Goal: Information Seeking & Learning: Compare options

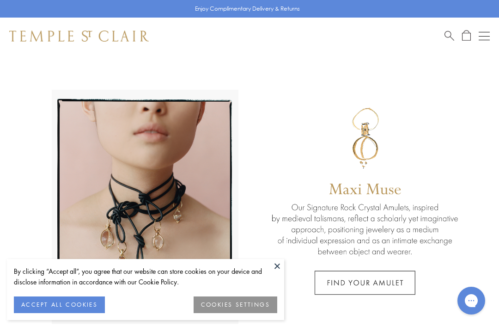
click at [452, 33] on span "Search" at bounding box center [450, 35] width 10 height 10
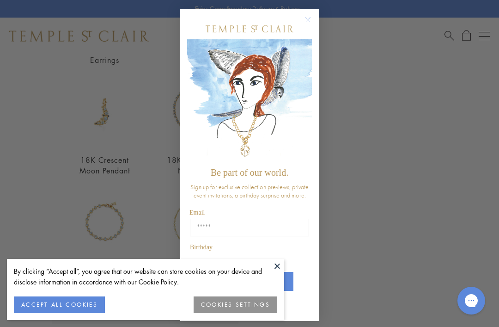
type input "****"
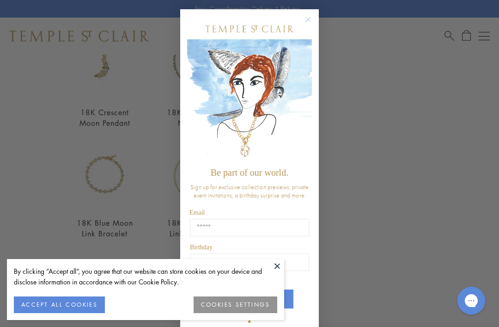
scroll to position [223, 0]
click at [282, 266] on button at bounding box center [277, 266] width 14 height 14
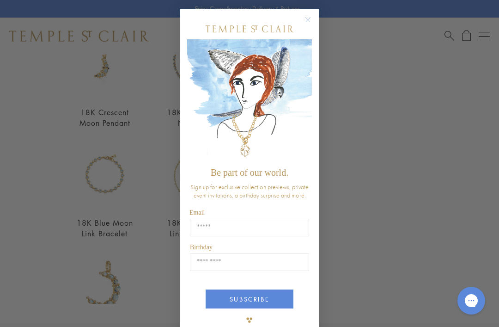
click at [306, 18] on icon "Close dialog" at bounding box center [308, 20] width 5 height 5
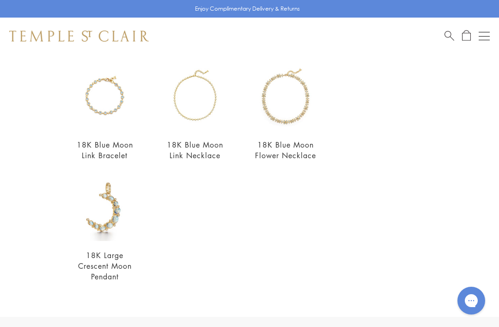
scroll to position [301, 0]
click at [117, 222] on img at bounding box center [104, 207] width 67 height 67
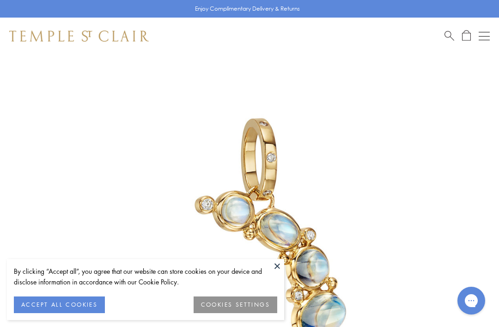
click at [280, 263] on button at bounding box center [277, 266] width 14 height 14
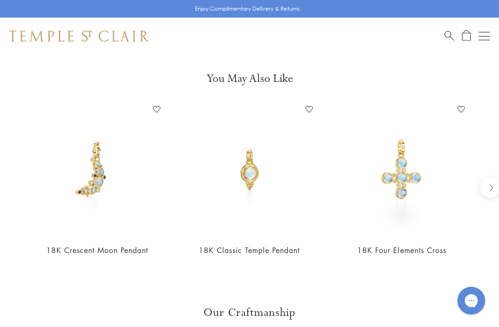
scroll to position [750, 0]
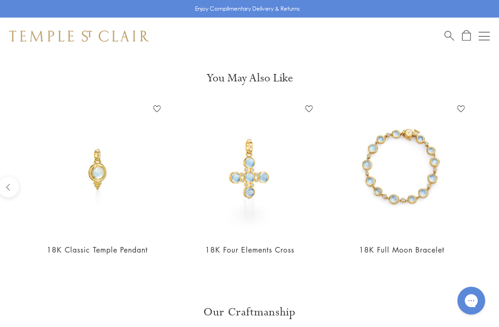
click at [262, 173] on img at bounding box center [250, 169] width 134 height 134
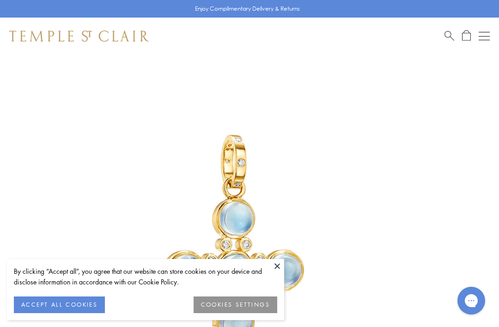
scroll to position [55, 0]
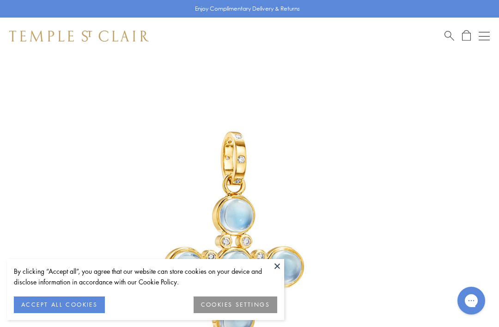
click at [279, 261] on button at bounding box center [277, 266] width 14 height 14
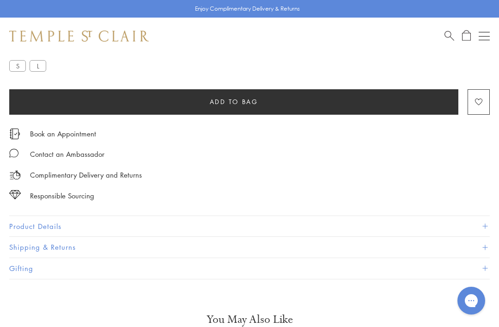
scroll to position [554, 0]
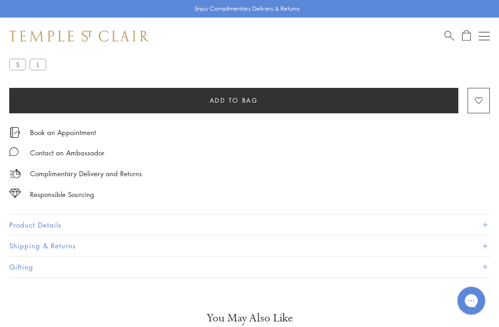
click at [484, 227] on button "Product Details" at bounding box center [249, 224] width 481 height 21
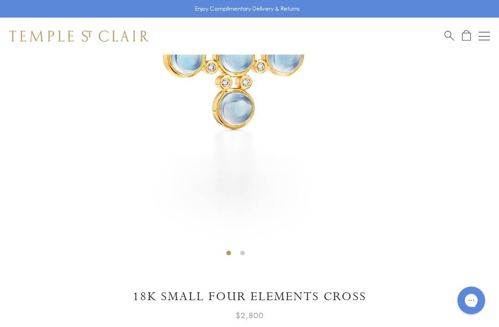
scroll to position [266, 0]
click at [245, 255] on li at bounding box center [242, 253] width 5 height 5
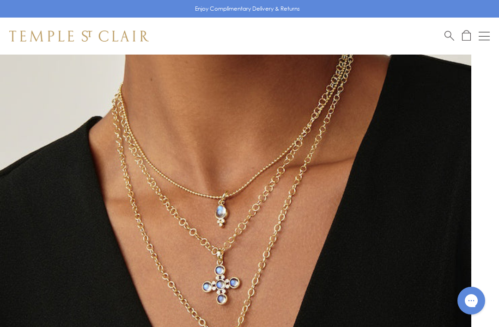
scroll to position [0, 0]
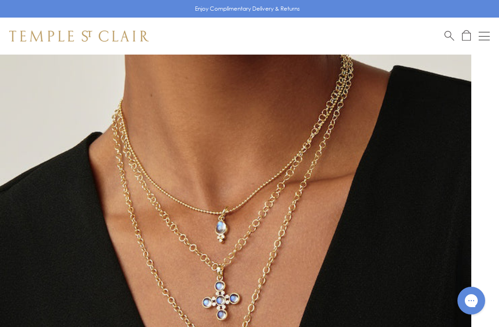
click at [454, 32] on span "Search" at bounding box center [450, 35] width 10 height 10
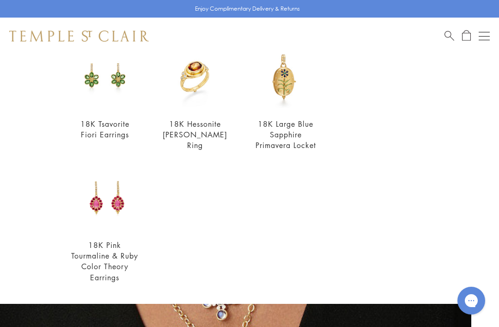
click at [451, 34] on span "Search" at bounding box center [450, 35] width 10 height 10
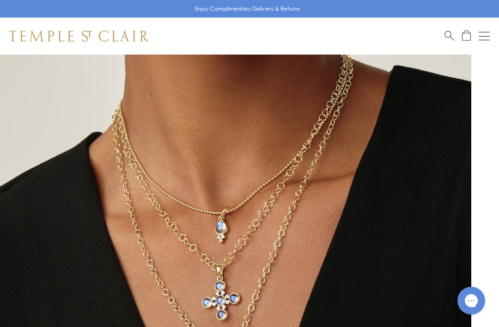
click at [449, 37] on span "Search" at bounding box center [450, 35] width 10 height 10
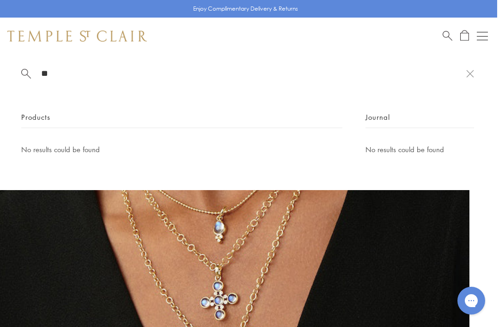
type input "*"
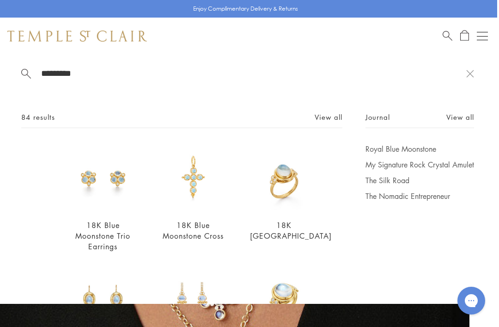
type input "*********"
click at [199, 185] on img at bounding box center [193, 177] width 67 height 67
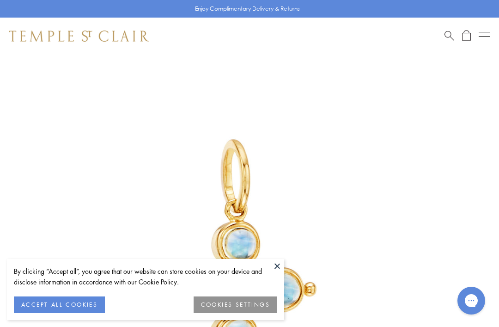
click at [277, 264] on button at bounding box center [277, 266] width 14 height 14
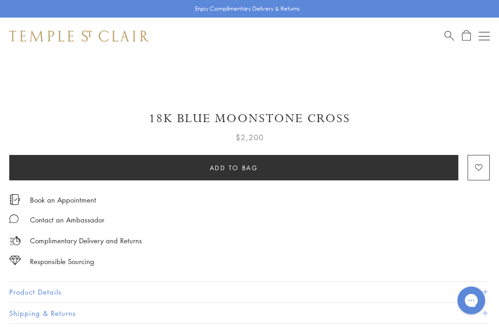
scroll to position [432, 0]
click at [488, 288] on button "Product Details" at bounding box center [249, 292] width 481 height 21
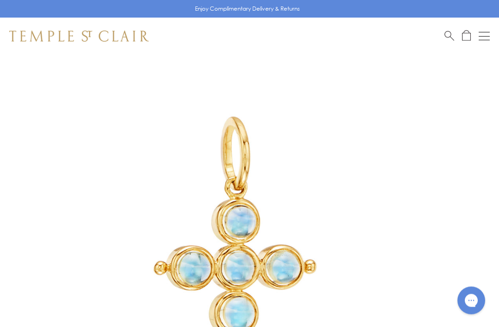
scroll to position [0, 0]
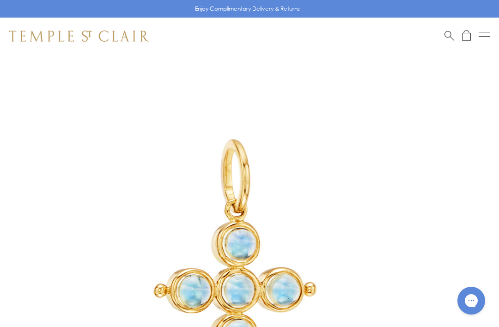
click at [485, 34] on button "Open navigation" at bounding box center [484, 36] width 11 height 11
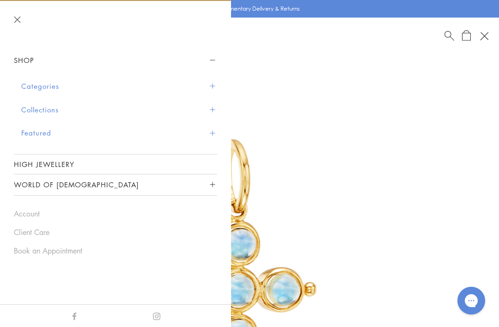
click at [123, 82] on button "Categories" at bounding box center [119, 86] width 196 height 24
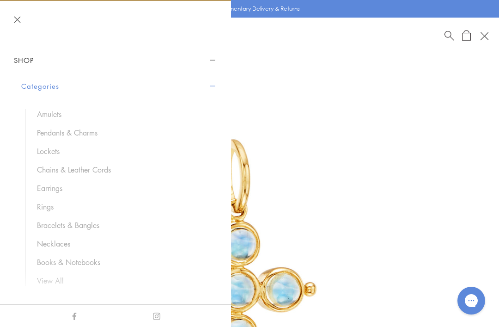
click at [92, 129] on link "Pendants & Charms" at bounding box center [122, 133] width 171 height 10
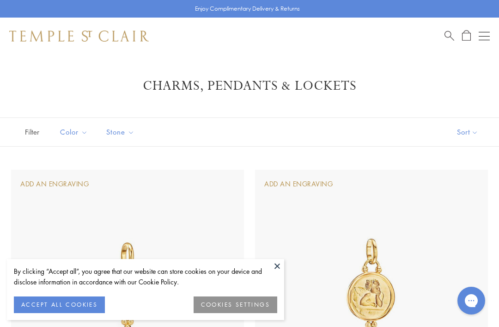
click at [479, 129] on button "Sort" at bounding box center [467, 132] width 63 height 28
click at [71, 303] on button "ACCEPT ALL COOKIES" at bounding box center [59, 304] width 91 height 17
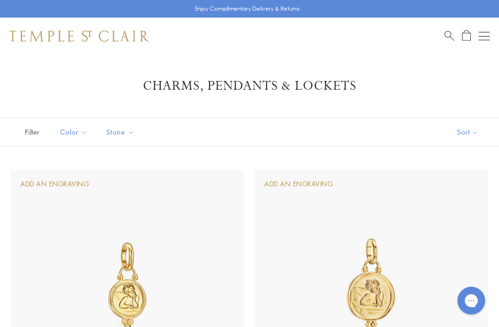
click at [475, 131] on button "Sort" at bounding box center [467, 132] width 63 height 28
click at [477, 131] on button "Sort" at bounding box center [467, 132] width 63 height 28
click at [439, 203] on button "Price, low to high" at bounding box center [452, 197] width 94 height 23
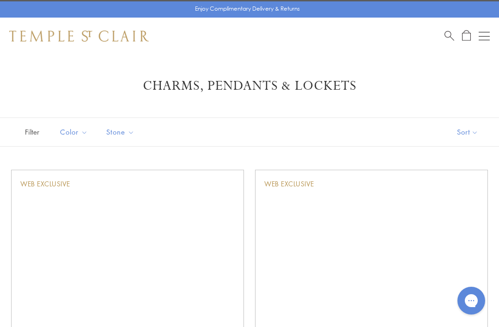
click at [476, 133] on button "Sort" at bounding box center [467, 132] width 63 height 28
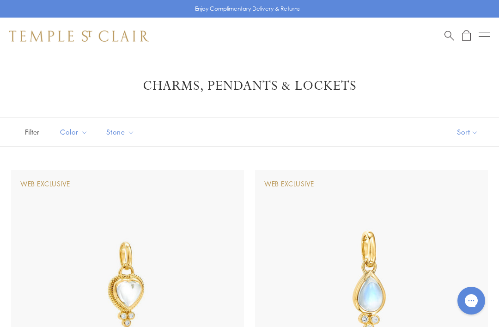
click at [470, 133] on button "Sort" at bounding box center [467, 132] width 63 height 28
click at [434, 220] on button "Price, high to low" at bounding box center [452, 219] width 94 height 23
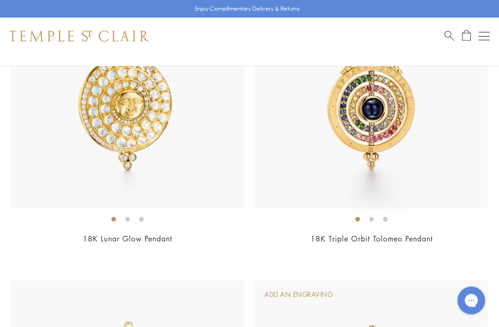
scroll to position [1096, 0]
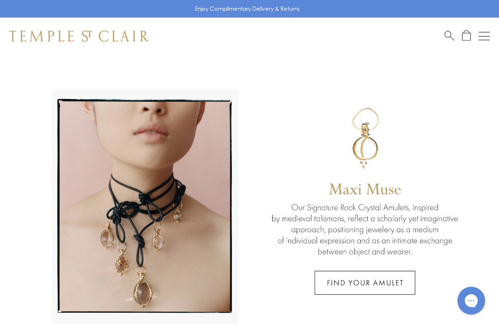
click at [480, 34] on button "Open navigation" at bounding box center [484, 36] width 11 height 11
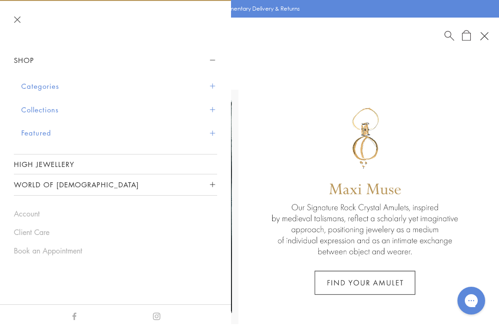
click at [429, 82] on link at bounding box center [249, 205] width 499 height 300
click at [445, 38] on span "Search" at bounding box center [450, 35] width 10 height 10
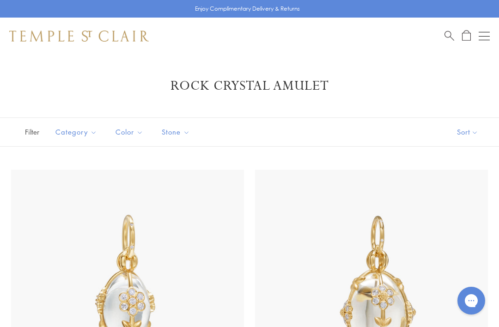
click at [442, 38] on div "Shop Shop Categories Amulets Pendants & Charms Lockets Chains & Leather Cords E…" at bounding box center [249, 36] width 499 height 37
click at [448, 35] on span "Search" at bounding box center [450, 35] width 10 height 10
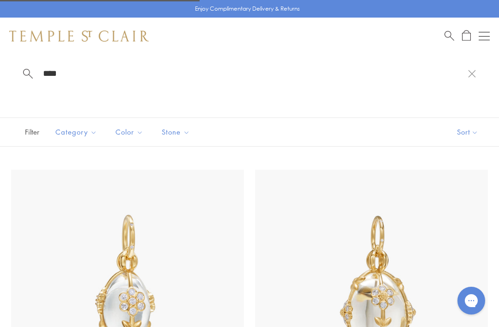
type input "*****"
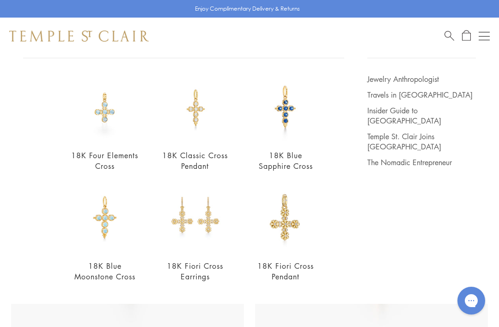
scroll to position [75, 0]
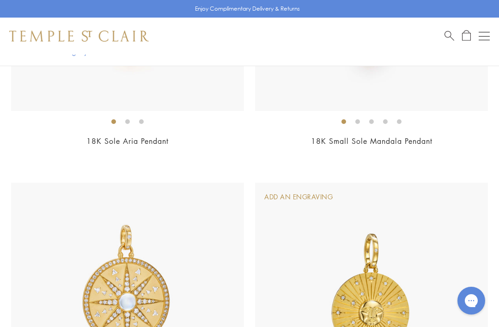
scroll to position [1304, 0]
